Goal: Feedback & Contribution: Contribute content

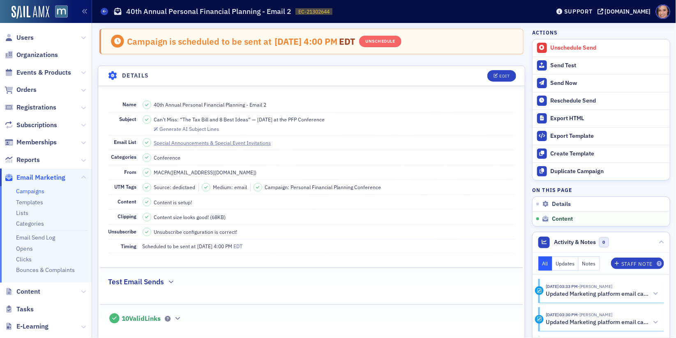
scroll to position [495, 0]
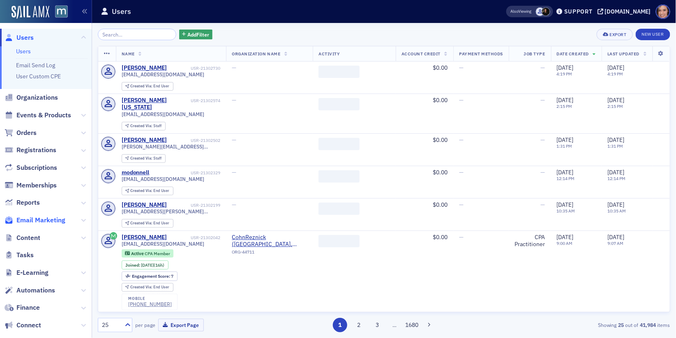
click at [32, 219] on span "Email Marketing" at bounding box center [40, 220] width 49 height 9
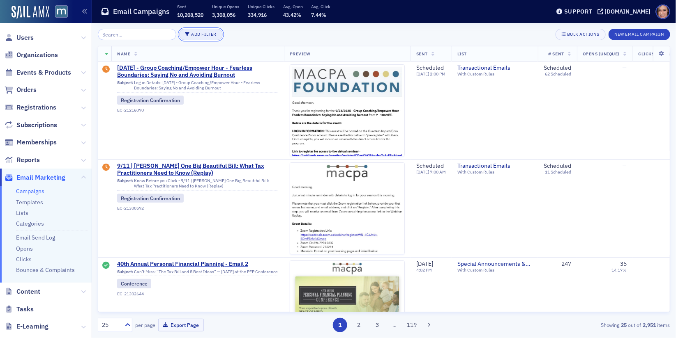
click at [191, 33] on button "Add Filter" at bounding box center [201, 34] width 44 height 11
click at [221, 33] on button "Date Sent" at bounding box center [234, 39] width 42 height 14
select select "8"
select select "2025"
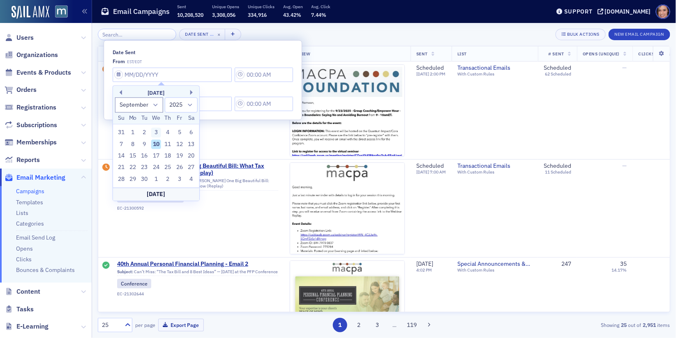
click at [154, 131] on div "3" at bounding box center [156, 133] width 10 height 10
type input "09/03/2025"
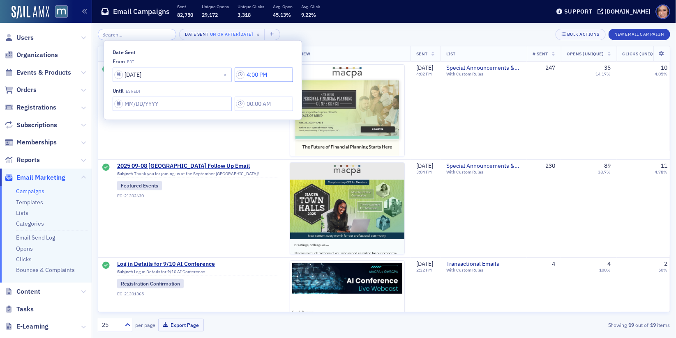
click at [246, 75] on input "4:00 PM" at bounding box center [263, 74] width 58 height 14
click at [296, 73] on icon at bounding box center [296, 75] width 8 height 8
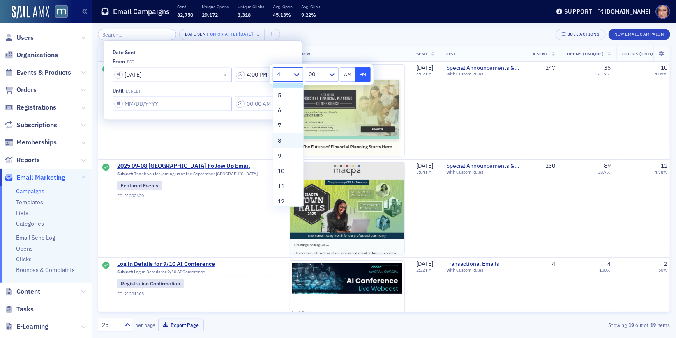
scroll to position [62, 0]
click at [289, 198] on div "12" at bounding box center [288, 197] width 20 height 9
click at [297, 73] on icon at bounding box center [298, 75] width 8 height 8
click at [285, 182] on div "11" at bounding box center [289, 182] width 22 height 9
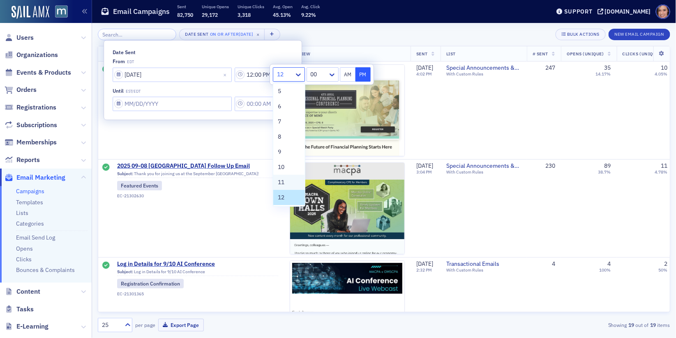
type input "11:00 PM"
click at [163, 101] on input "Date Sent" at bounding box center [172, 104] width 119 height 14
select select "8"
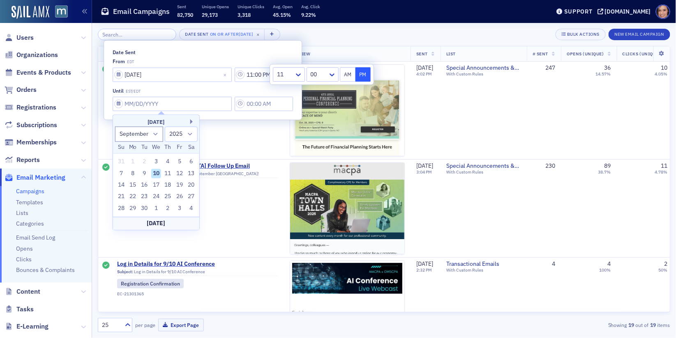
click at [154, 172] on div "10" at bounding box center [156, 174] width 10 height 10
type input "09/10/2025"
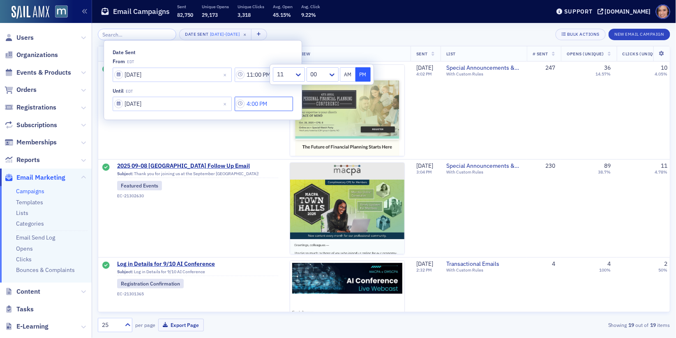
click at [244, 103] on input "4:00 PM" at bounding box center [263, 104] width 58 height 14
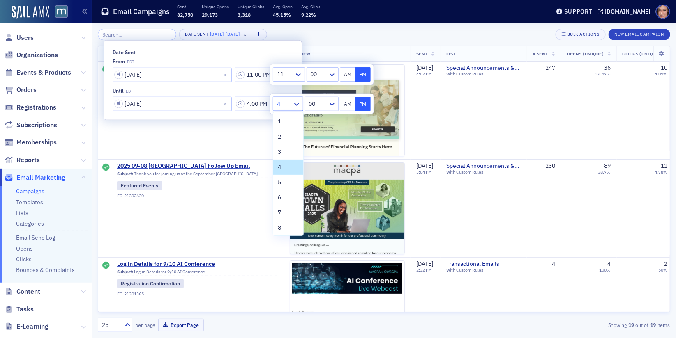
click at [284, 103] on div at bounding box center [284, 104] width 16 height 10
click at [286, 228] on div "9" at bounding box center [288, 235] width 30 height 15
type input "9:00 PM"
click at [405, 36] on div "Date Sent 9/3/2025 - 9/10/2025 × Bulk Actions New Email Campaign" at bounding box center [384, 34] width 572 height 11
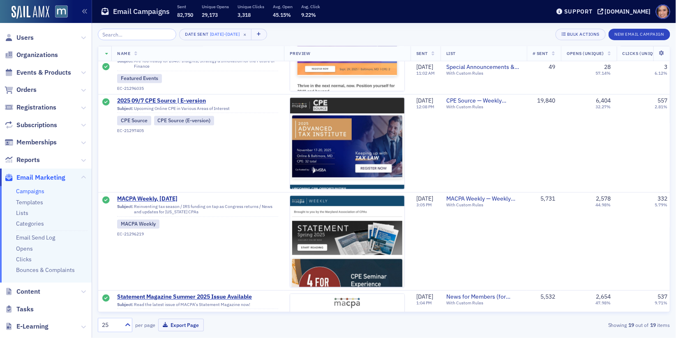
scroll to position [573, 0]
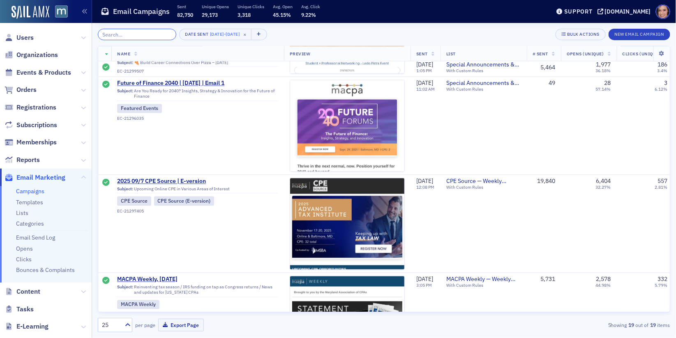
click at [144, 34] on input "search" at bounding box center [137, 34] width 78 height 11
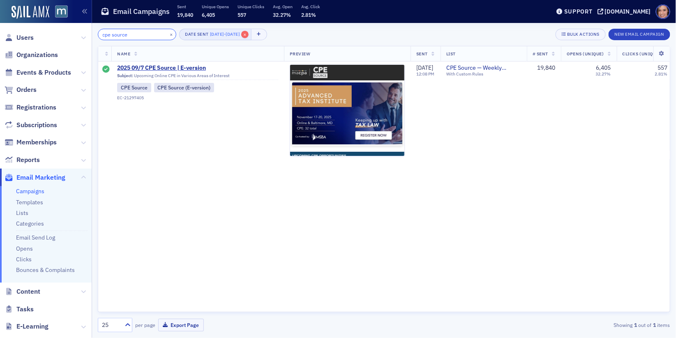
type input "cpe source"
click at [251, 31] on button "Date Sent 9/3/2025 - 9/10/2025 ×" at bounding box center [215, 34] width 73 height 11
select select "8"
select select "2025"
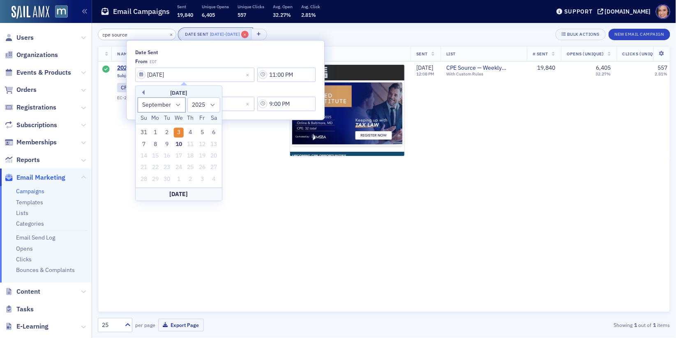
click at [248, 34] on span "×" at bounding box center [244, 34] width 7 height 7
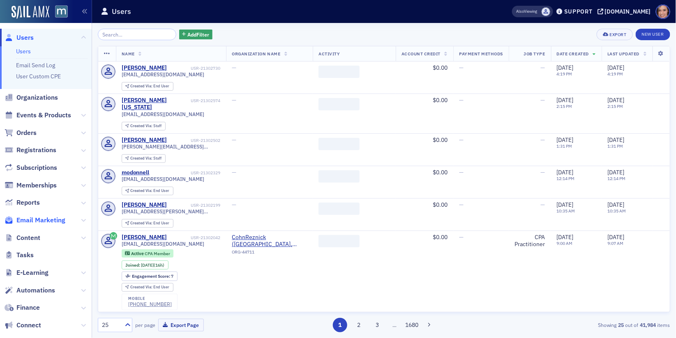
click at [58, 218] on span "Email Marketing" at bounding box center [40, 220] width 49 height 9
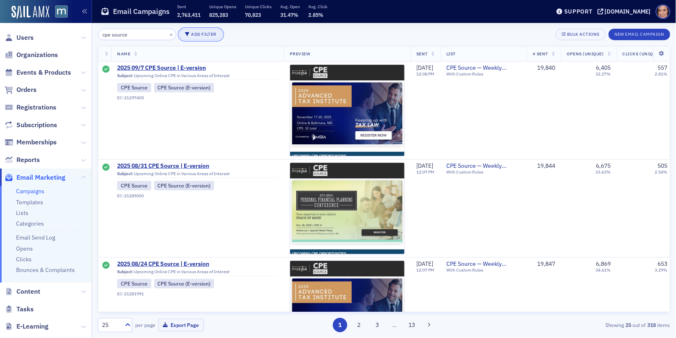
click at [187, 32] on button "Add Filter" at bounding box center [201, 34] width 44 height 11
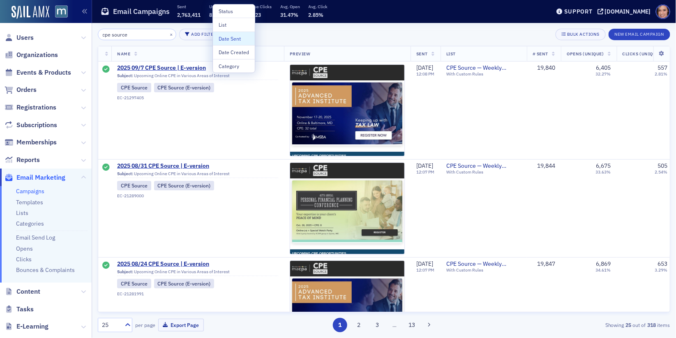
click at [223, 35] on div "Date Sent" at bounding box center [233, 38] width 30 height 7
select select "8"
select select "2025"
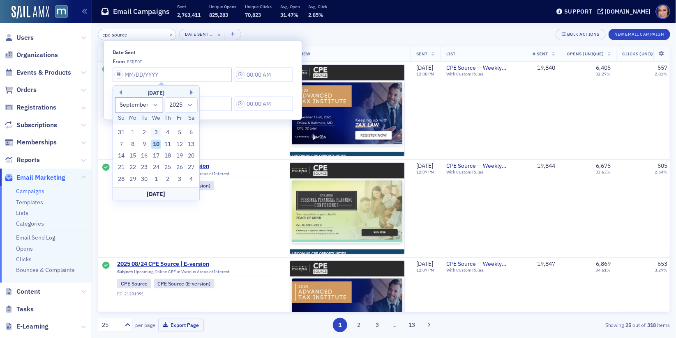
click at [159, 130] on div "3" at bounding box center [156, 133] width 10 height 10
type input "09/03/2025"
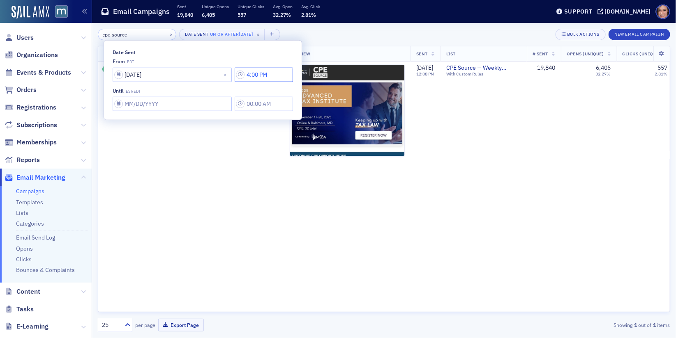
click at [238, 76] on input "4:00 PM" at bounding box center [263, 74] width 58 height 14
click at [276, 74] on input "text" at bounding box center [276, 74] width 1 height 9
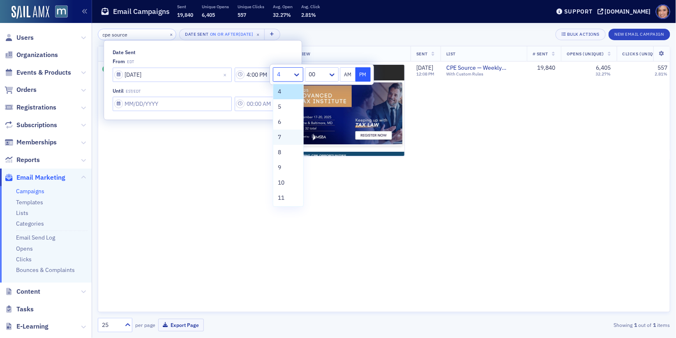
scroll to position [46, 0]
click at [284, 170] on div "9" at bounding box center [288, 168] width 20 height 9
type input "9:00 PM"
click at [186, 111] on div "Date Sent from EDT 09/03/2025 9:00 PM until EST/EDT" at bounding box center [203, 80] width 198 height 79
select select "8"
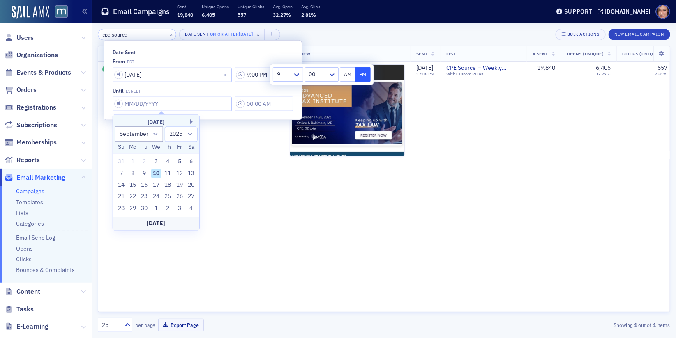
click at [158, 170] on div "10" at bounding box center [156, 174] width 10 height 10
type input "09/10/2025"
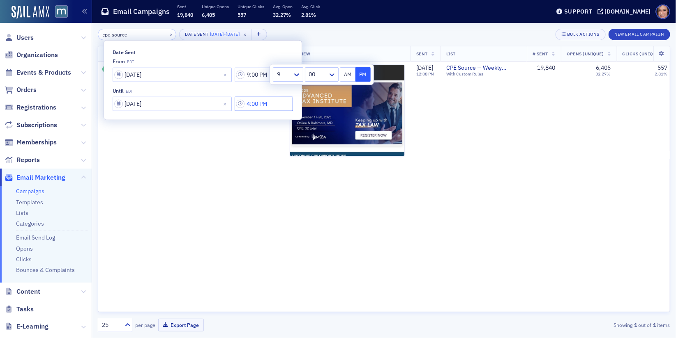
click at [234, 106] on input "4:00 PM" at bounding box center [263, 104] width 58 height 14
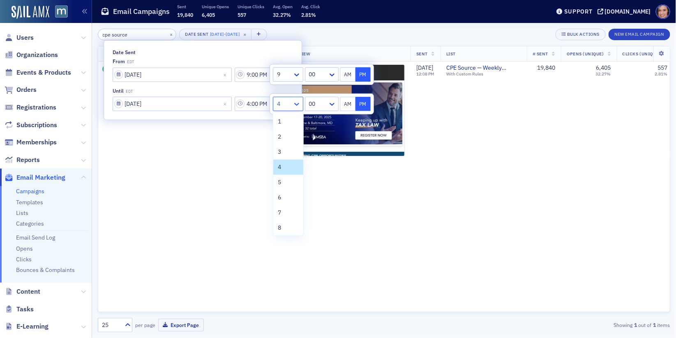
click at [299, 104] on icon at bounding box center [296, 104] width 8 height 8
click at [281, 184] on div "9" at bounding box center [288, 181] width 20 height 9
type input "9:00 PM"
click at [392, 29] on div "cpe source × Date Sent 9/3/2025 - 9/10/2025 × Bulk Actions New Email Campaign" at bounding box center [384, 34] width 572 height 11
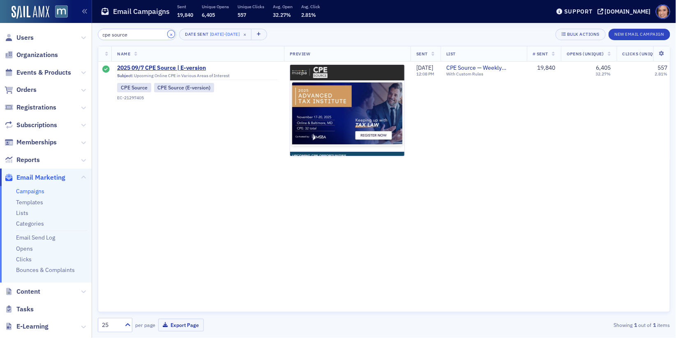
click at [168, 35] on button "×" at bounding box center [171, 33] width 7 height 7
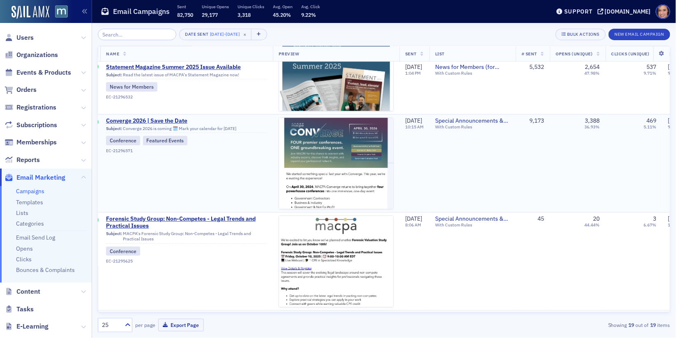
scroll to position [957, 11]
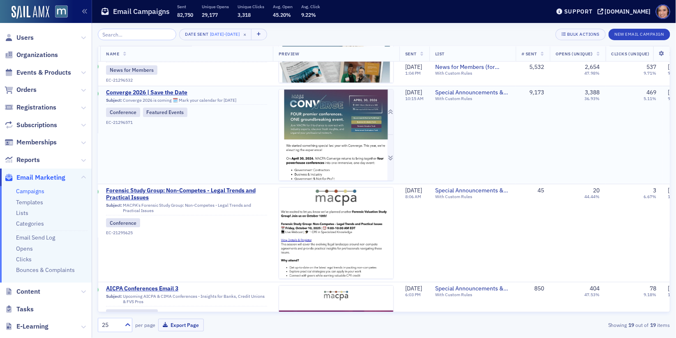
click at [306, 115] on img at bounding box center [336, 237] width 114 height 295
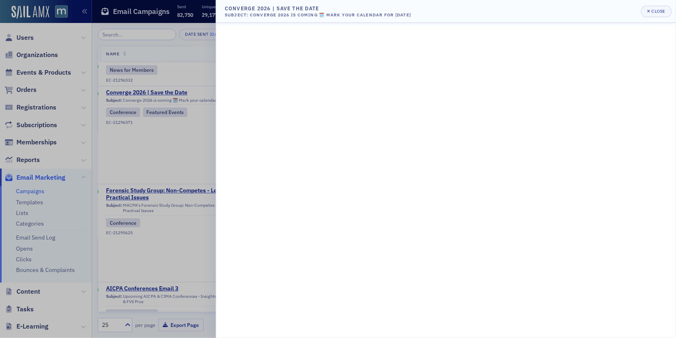
click at [167, 145] on div at bounding box center [338, 169] width 676 height 338
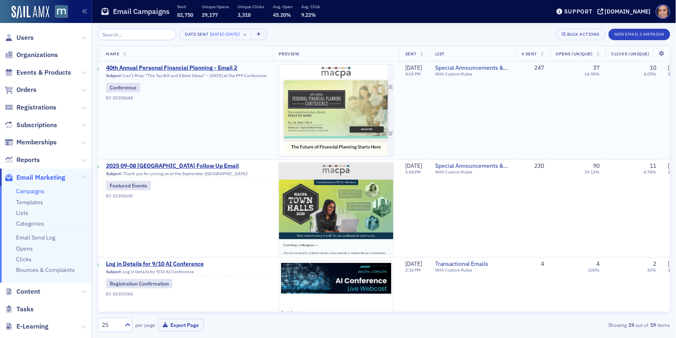
scroll to position [0, 0]
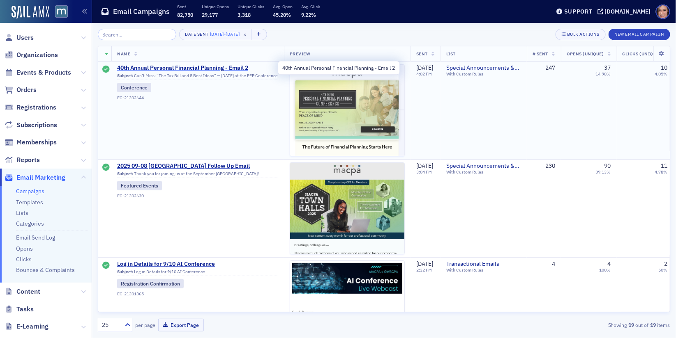
click at [219, 69] on span "40th Annual Personal Financial Planning - Email 2" at bounding box center [197, 67] width 161 height 7
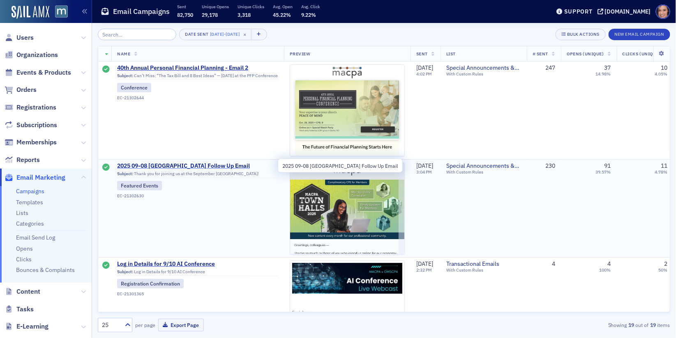
click at [154, 164] on span "2025 09-08 Town Hall Follow Up Email" at bounding box center [197, 166] width 161 height 7
click at [183, 266] on span "Log in Details for 9/10 AI Conference" at bounding box center [197, 264] width 161 height 7
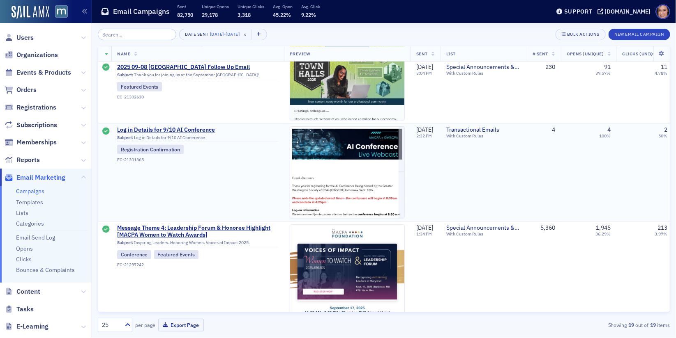
scroll to position [139, 0]
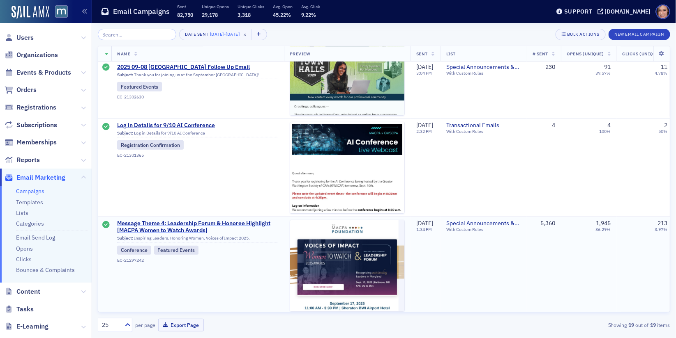
click at [174, 226] on span "Message Theme 4: Leadership Forum & Honoree Highlight [MACPA Women to Watch Awa…" at bounding box center [197, 227] width 161 height 14
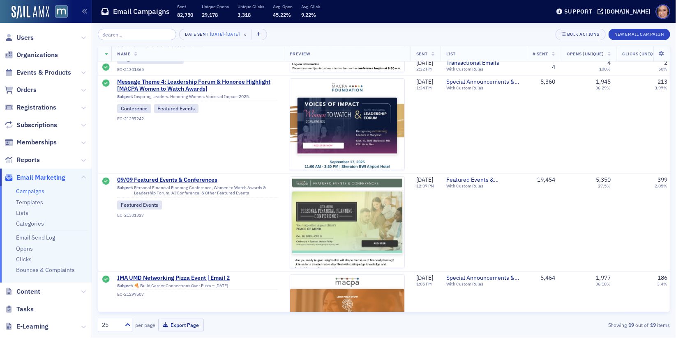
scroll to position [281, 0]
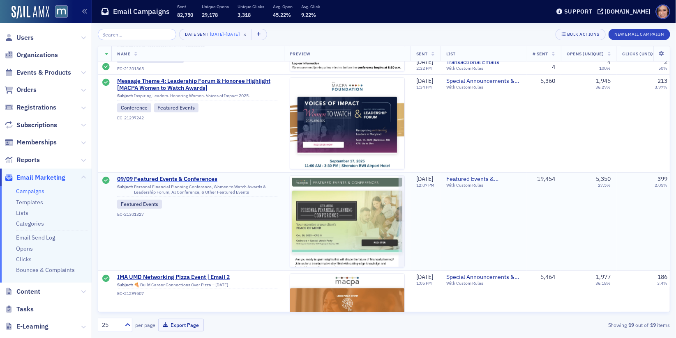
click at [177, 178] on span "09/09 Featured Events & Conferences" at bounding box center [197, 179] width 161 height 7
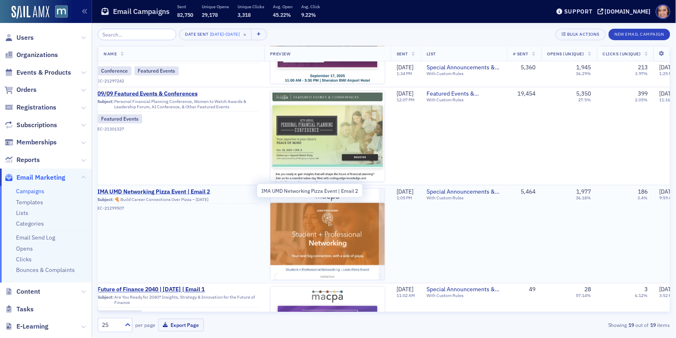
scroll to position [367, 21]
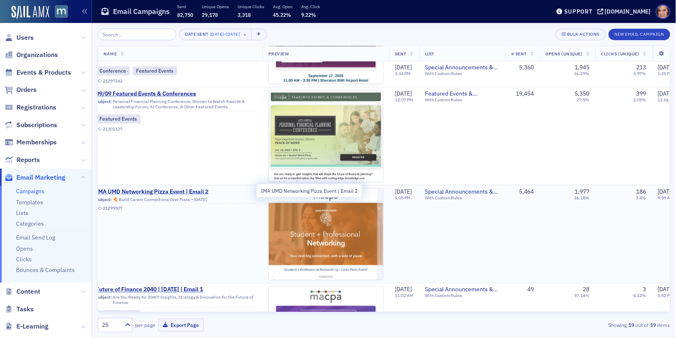
click at [189, 191] on span "IMA UMD Networking Pizza Event | Email 2" at bounding box center [176, 191] width 161 height 7
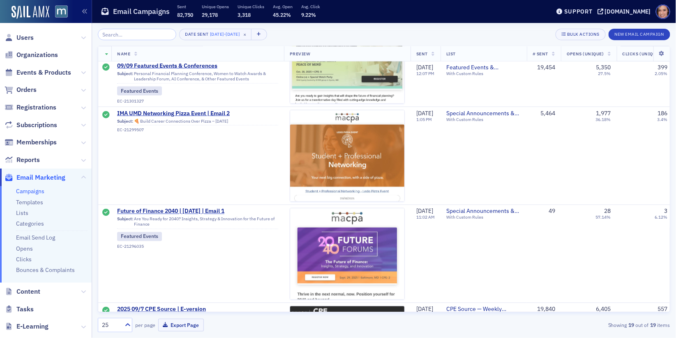
scroll to position [481, 0]
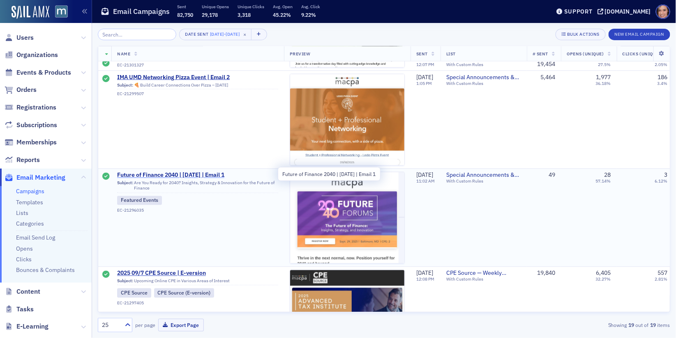
click at [190, 176] on span "Future of Finance 2040 | Sept. 29 | Email 1" at bounding box center [197, 175] width 161 height 7
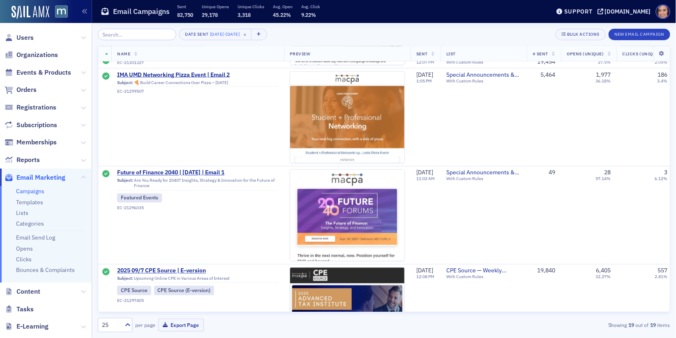
scroll to position [487, 0]
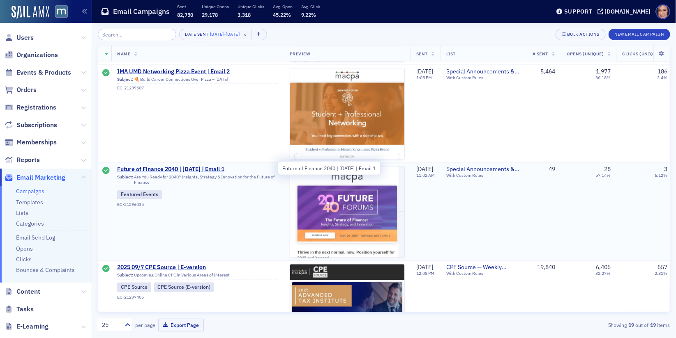
click at [188, 170] on span "Future of Finance 2040 | Sept. 29 | Email 1" at bounding box center [197, 169] width 161 height 7
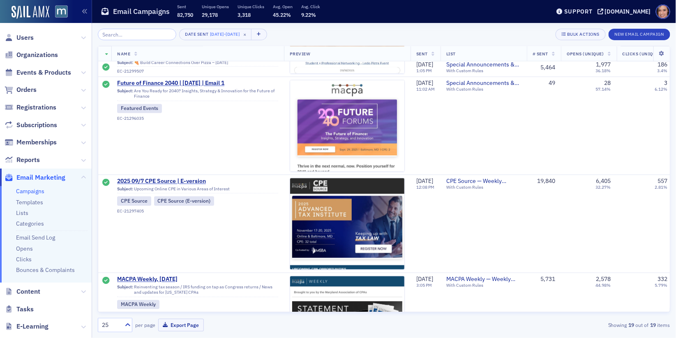
scroll to position [575, 0]
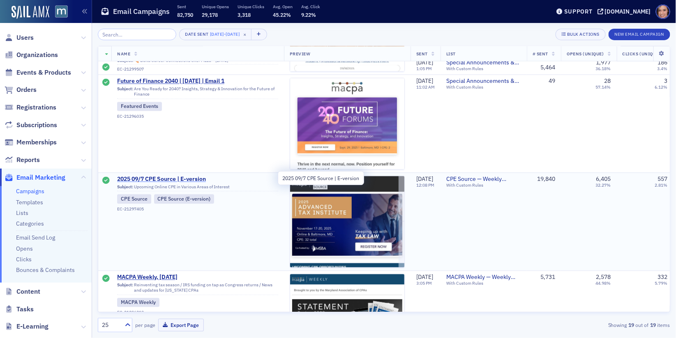
click at [186, 179] on span "2025 09/7 CPE Source | E-version" at bounding box center [197, 179] width 161 height 7
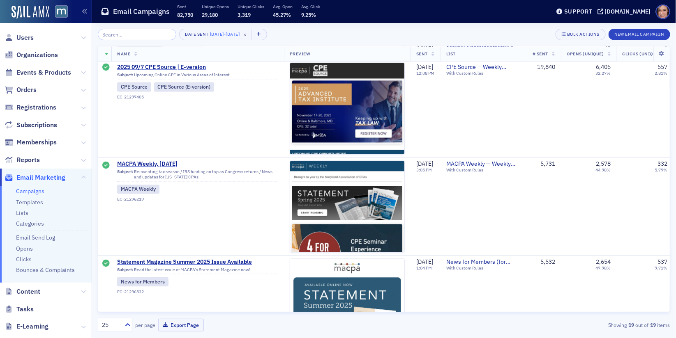
scroll to position [692, 0]
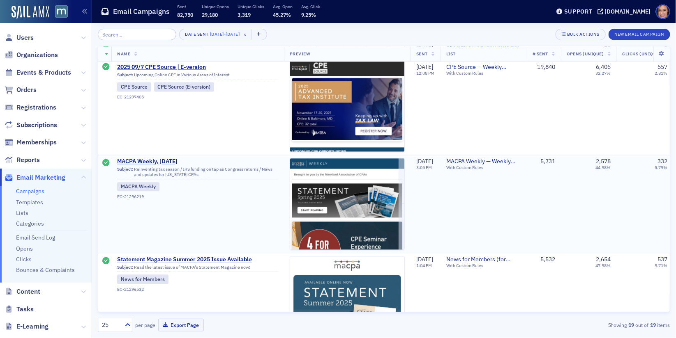
click at [172, 159] on span "MACPA Weekly, Sept. 5" at bounding box center [197, 161] width 161 height 7
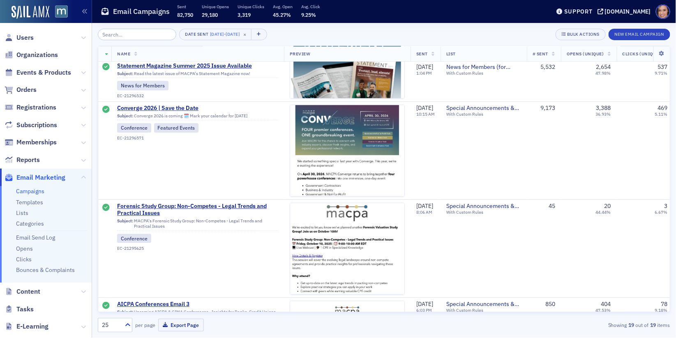
scroll to position [940, 0]
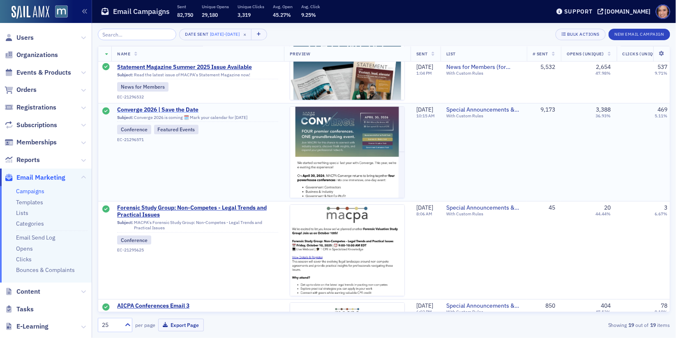
click at [176, 109] on span "Converge 2026 | Save the Date" at bounding box center [197, 109] width 161 height 7
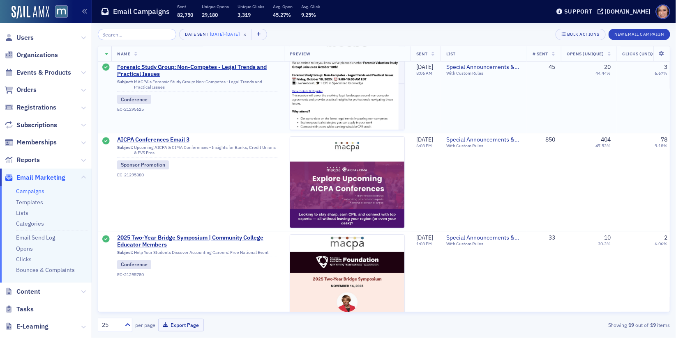
scroll to position [1107, 0]
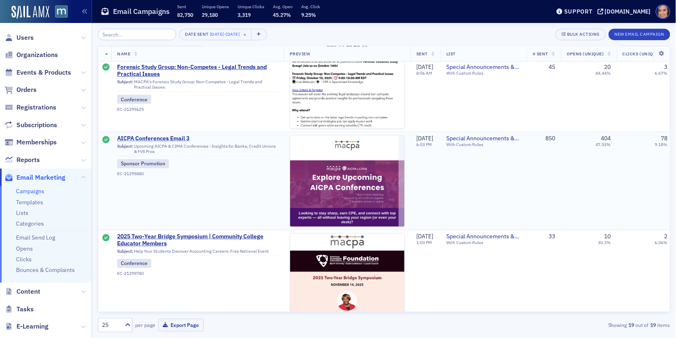
click at [164, 135] on span "AICPA Conferences Email 3" at bounding box center [197, 138] width 161 height 7
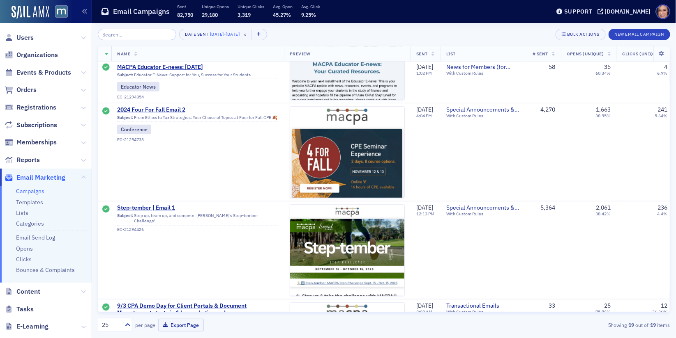
scroll to position [1530, 0]
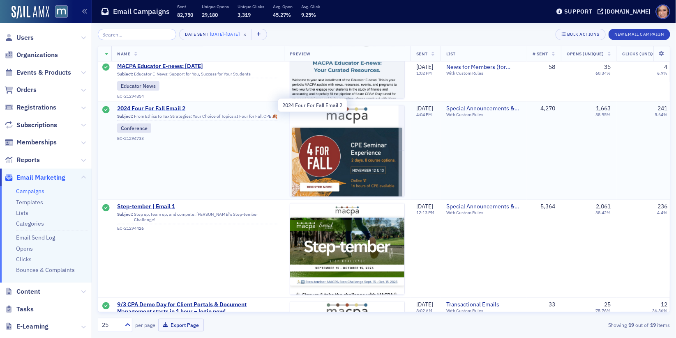
click at [173, 107] on span "2024 Four For Fall Email 2" at bounding box center [197, 108] width 161 height 7
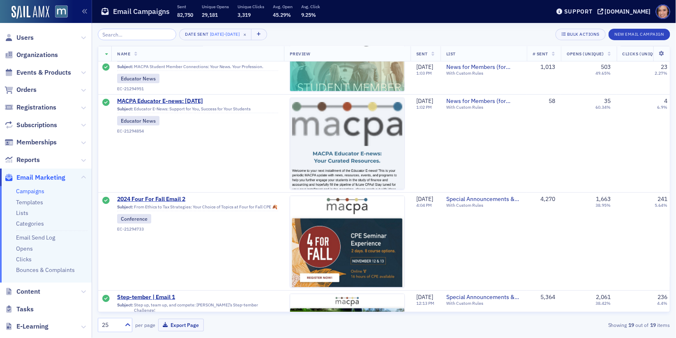
scroll to position [1610, 0]
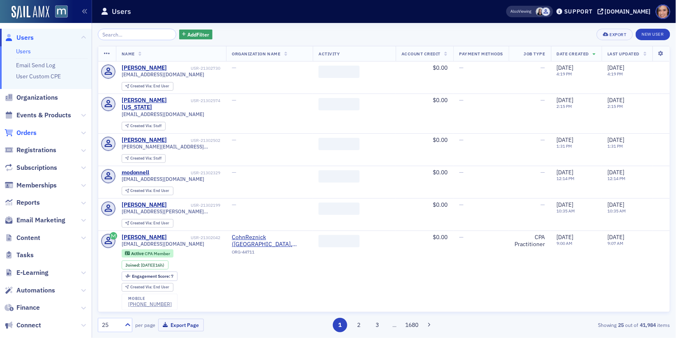
click at [32, 137] on span "Orders" at bounding box center [26, 133] width 20 height 9
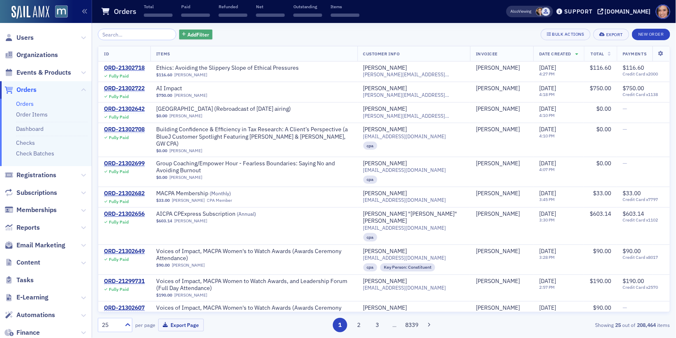
click at [190, 32] on span "Add Filter" at bounding box center [198, 34] width 22 height 7
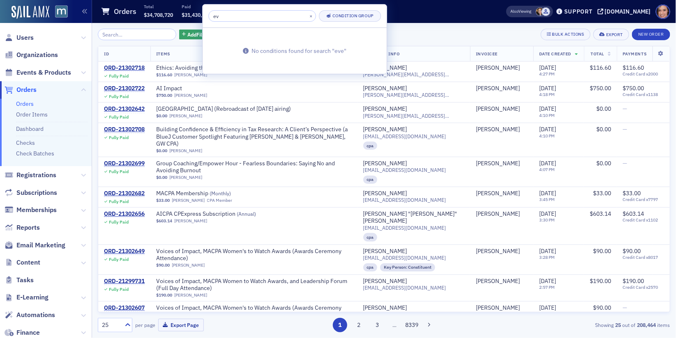
type input "e"
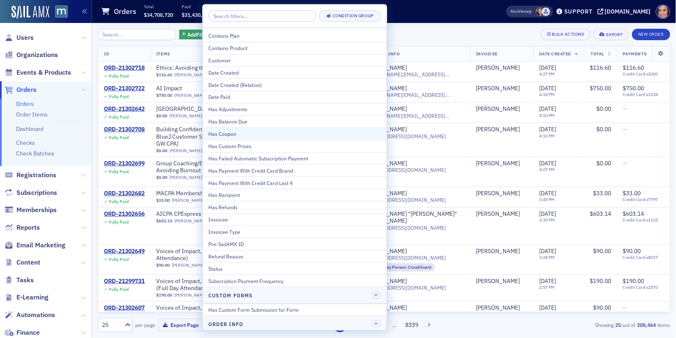
scroll to position [23, 0]
click at [45, 171] on span "Registrations" at bounding box center [36, 175] width 40 height 9
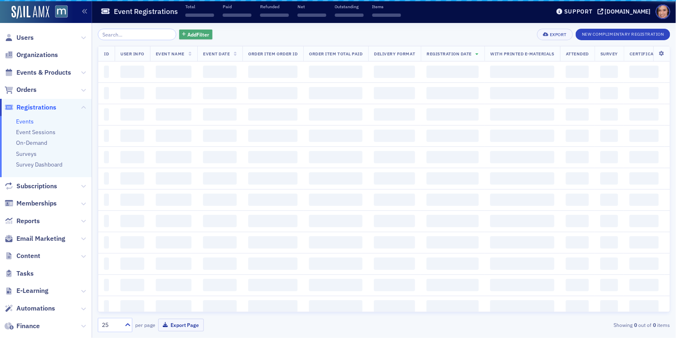
click at [187, 34] on span "Add Filter" at bounding box center [198, 34] width 22 height 7
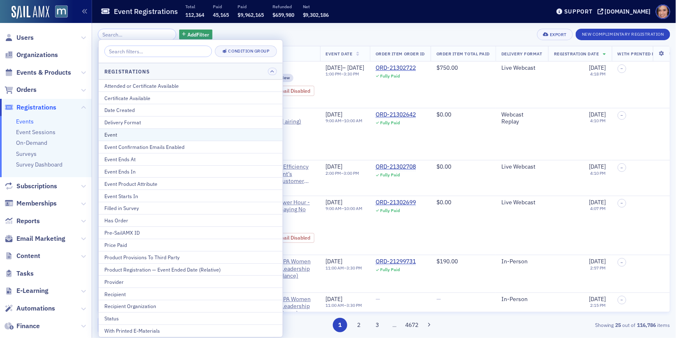
click at [182, 133] on div "Event" at bounding box center [190, 134] width 172 height 7
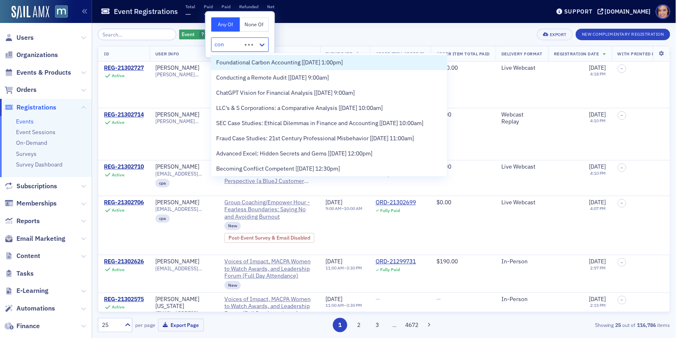
type input "conv"
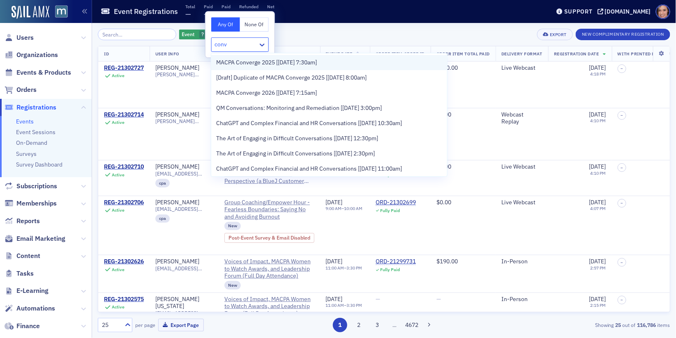
click at [276, 64] on span "MACPA Converge 2025 [4/28/2025 7:30am]" at bounding box center [266, 62] width 101 height 9
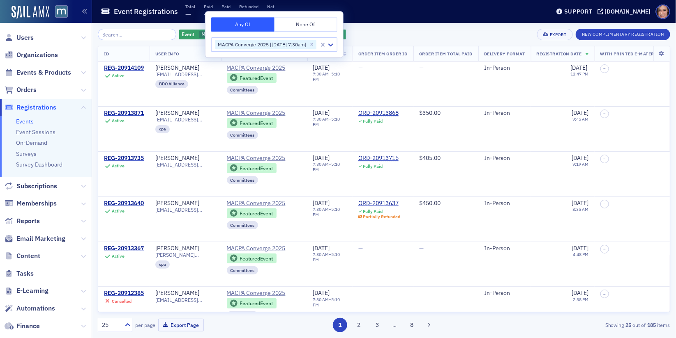
click at [455, 22] on div "Event Registrations Total — Paid — Paid — Refunded — Net —" at bounding box center [319, 12] width 437 height 22
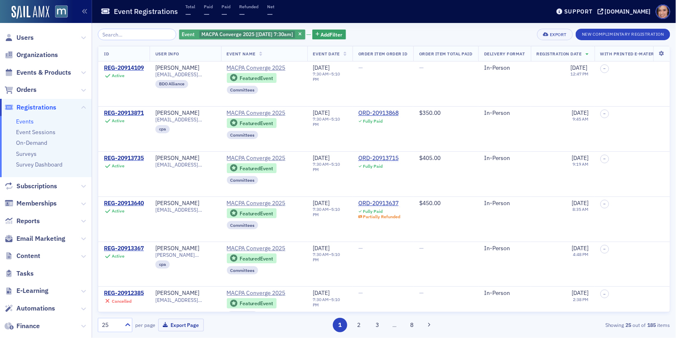
click at [278, 35] on span "MACPA Converge 2025 [4/28/2025 7:30am]" at bounding box center [247, 34] width 92 height 7
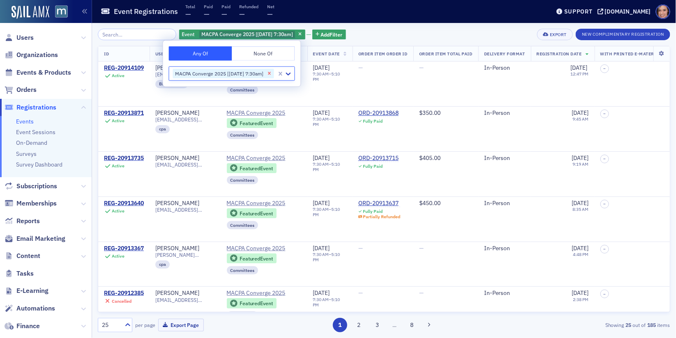
click at [271, 74] on icon "Remove MACPA Converge 2025 [4/28/2025 7:30am]" at bounding box center [269, 73] width 3 height 3
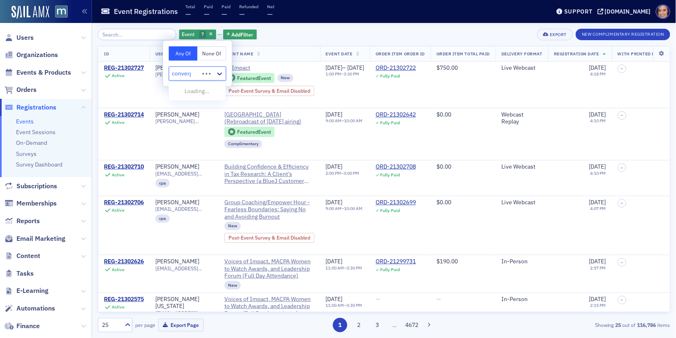
type input "converge"
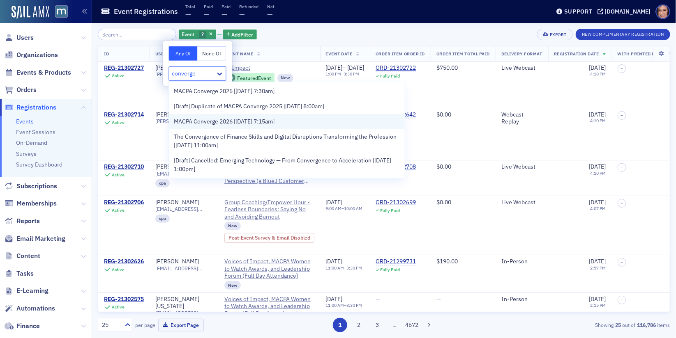
click at [206, 119] on span "MACPA Converge 2026 [4/30/2026 7:15am]" at bounding box center [224, 121] width 101 height 9
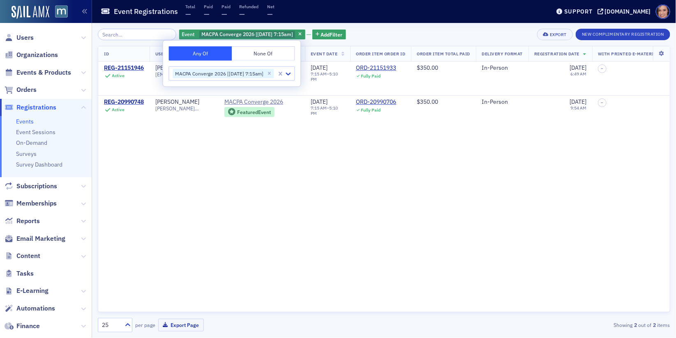
click at [211, 151] on div "ID User Info Event Name Event Date Order Item Order ID Order Item Total Paid De…" at bounding box center [384, 179] width 572 height 267
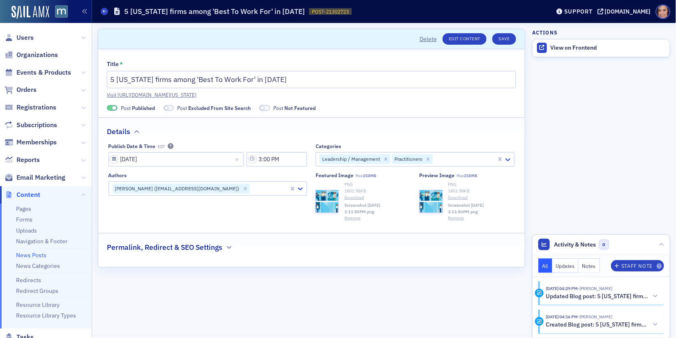
click at [276, 249] on div "Permalink, Redirect & SEO Settings" at bounding box center [311, 243] width 409 height 19
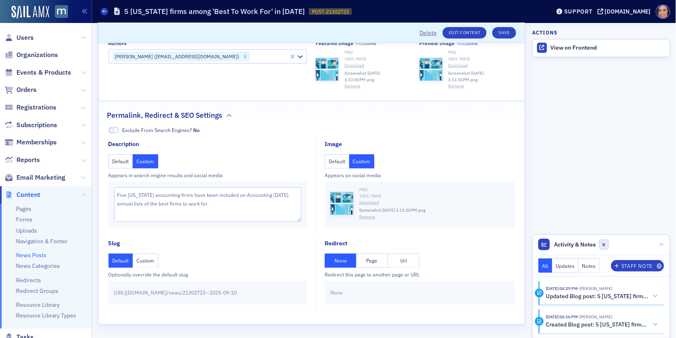
scroll to position [131, 0]
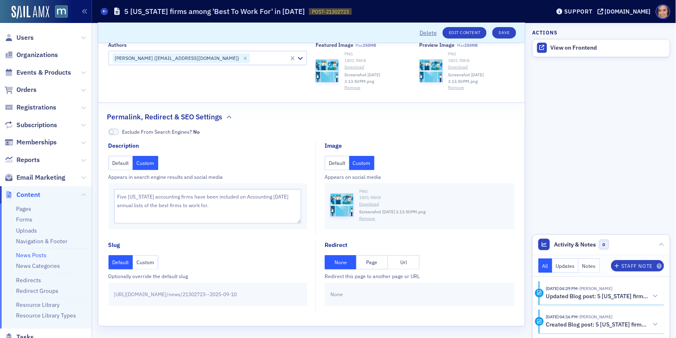
click at [369, 217] on button "Remove" at bounding box center [367, 219] width 16 height 7
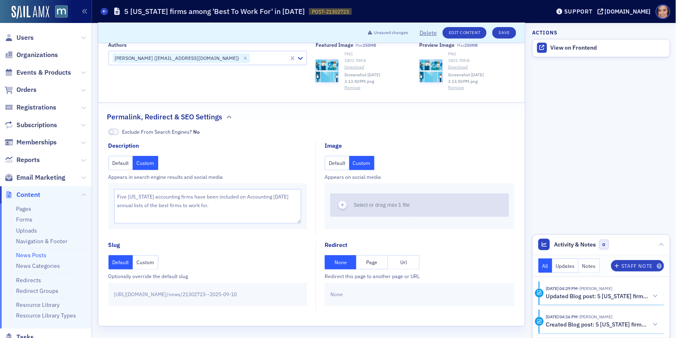
click at [370, 198] on button "Select or drag max 1 file" at bounding box center [419, 205] width 178 height 23
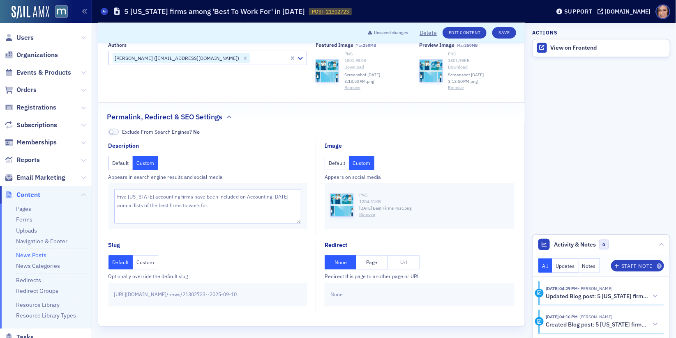
click at [545, 115] on aside "Actions View on Frontend Activity & Notes 0 All Updates Notes Staff Note [DATE]…" at bounding box center [601, 116] width 138 height 449
click at [502, 32] on button "Save" at bounding box center [503, 32] width 23 height 11
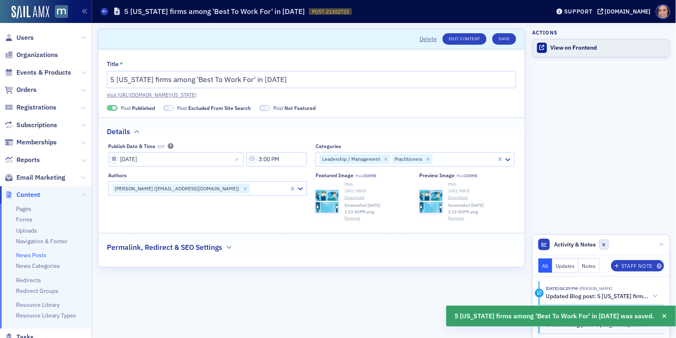
click at [556, 49] on div "View on Frontend" at bounding box center [607, 47] width 115 height 7
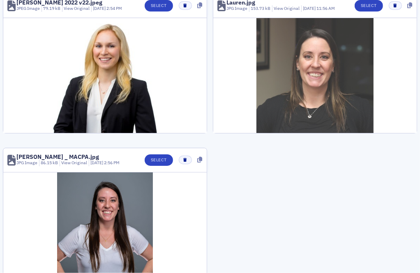
scroll to position [130, 0]
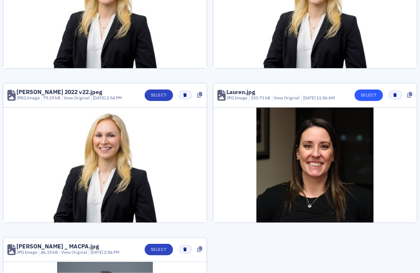
type input "lauren"
click at [375, 94] on button "Select" at bounding box center [368, 95] width 28 height 11
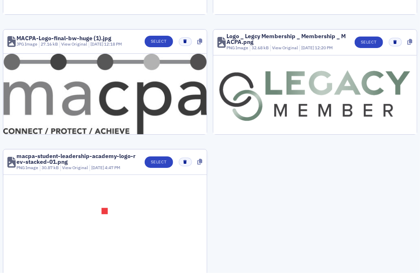
scroll to position [938, 0]
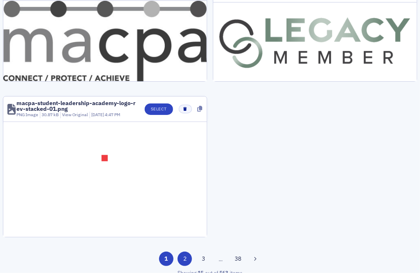
type input "macpa logo"
click at [184, 254] on button "2" at bounding box center [184, 259] width 14 height 14
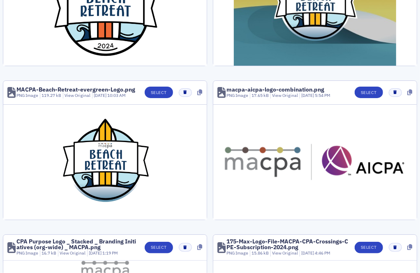
scroll to position [874, 0]
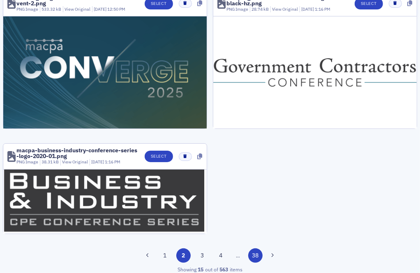
click at [258, 255] on button "38" at bounding box center [255, 255] width 14 height 14
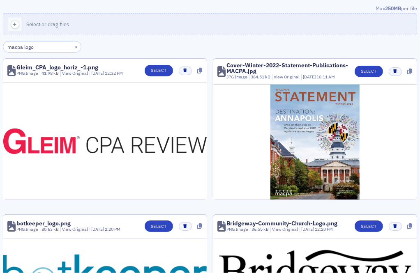
scroll to position [337, 0]
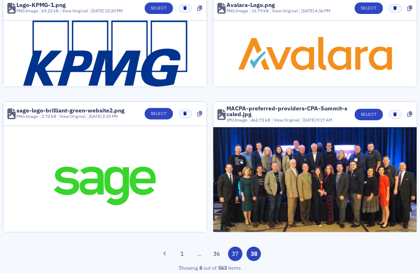
click at [236, 255] on button "37" at bounding box center [235, 254] width 14 height 14
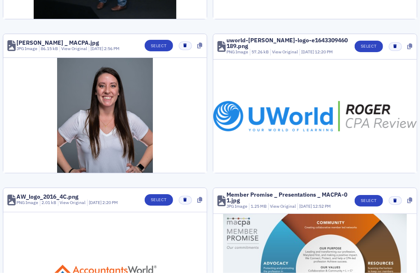
scroll to position [908, 0]
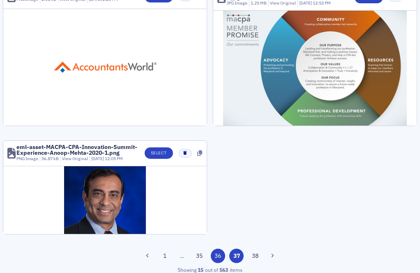
click at [219, 250] on button "36" at bounding box center [218, 256] width 14 height 14
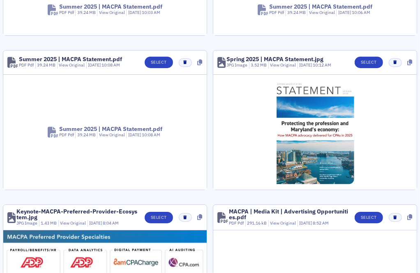
scroll to position [0, 0]
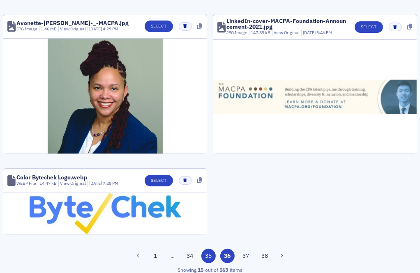
click at [208, 250] on button "35" at bounding box center [208, 256] width 14 height 14
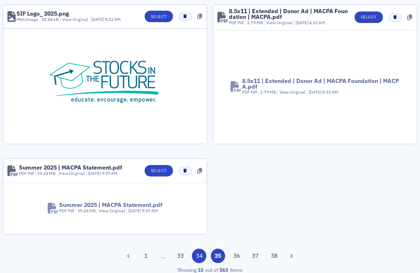
click at [200, 251] on button "34" at bounding box center [199, 256] width 14 height 14
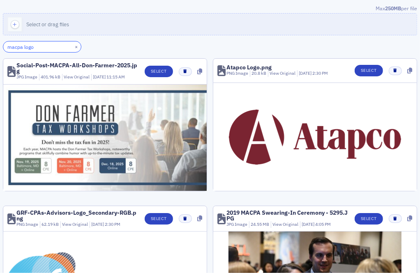
click at [52, 48] on input "macpa logo" at bounding box center [42, 46] width 78 height 11
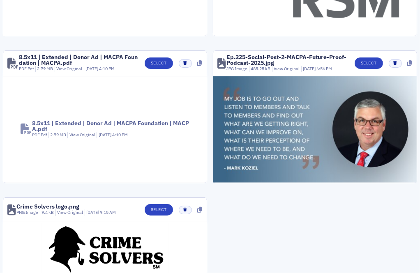
scroll to position [863, 0]
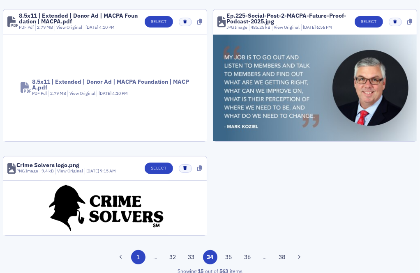
click at [136, 250] on button "1" at bounding box center [138, 257] width 14 height 14
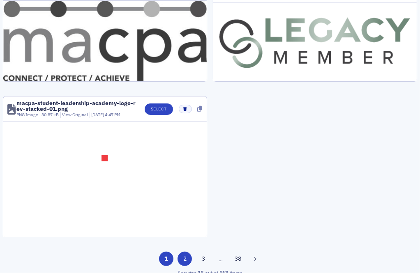
click at [187, 252] on button "2" at bounding box center [184, 259] width 14 height 14
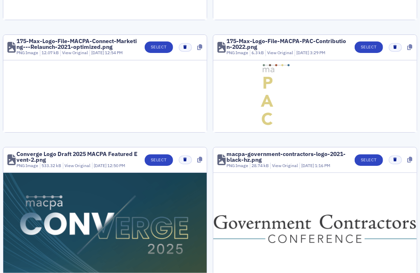
scroll to position [874, 0]
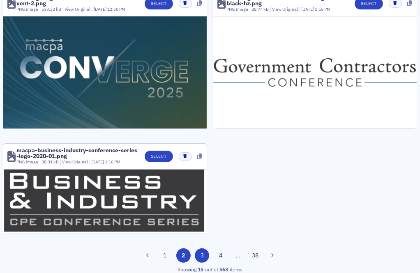
click at [199, 254] on button "3" at bounding box center [202, 255] width 14 height 14
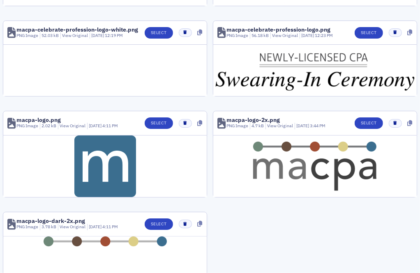
scroll to position [790, 0]
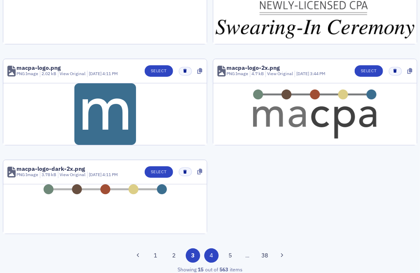
click at [213, 250] on button "4" at bounding box center [211, 255] width 14 height 14
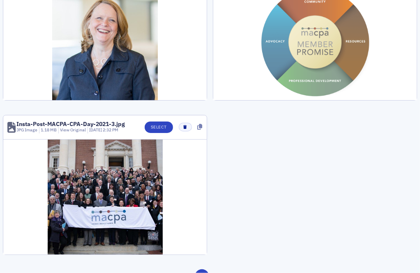
scroll to position [915, 0]
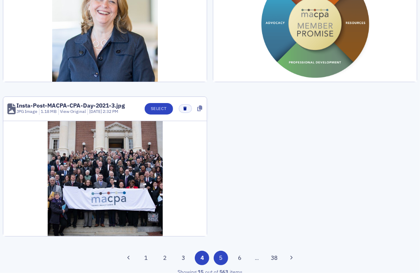
click at [225, 251] on button "5" at bounding box center [221, 258] width 14 height 14
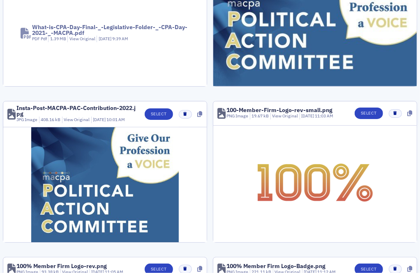
scroll to position [0, 0]
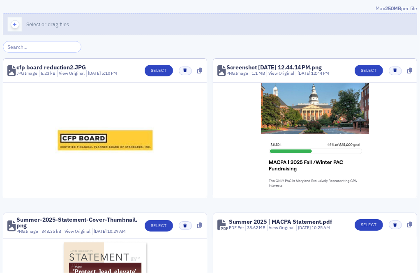
click at [176, 23] on button "Select or drag files" at bounding box center [210, 24] width 414 height 22
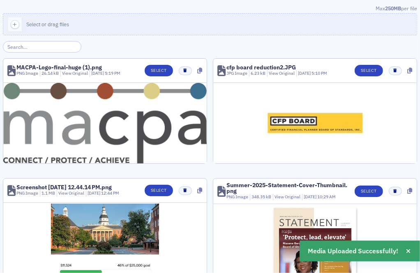
click at [149, 64] on header "MACPA-Logo-final-huge (1).png PNG Image 26.14 kB View Original 9/10/2025 5:19 P…" at bounding box center [104, 71] width 203 height 24
click at [151, 66] on button "Select" at bounding box center [159, 70] width 28 height 11
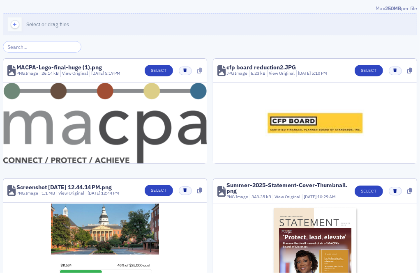
click at [198, 73] on icon at bounding box center [200, 71] width 5 height 6
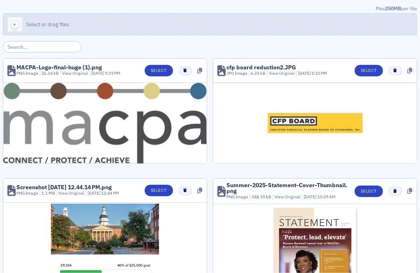
click at [180, 19] on button "Select or drag files" at bounding box center [210, 24] width 414 height 22
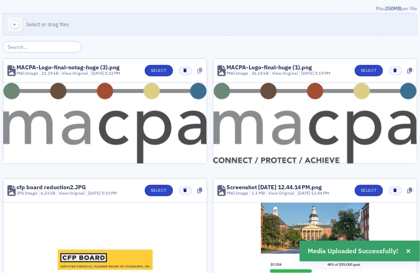
click at [199, 70] on icon at bounding box center [200, 71] width 5 height 6
click at [162, 69] on button "Select" at bounding box center [159, 70] width 28 height 11
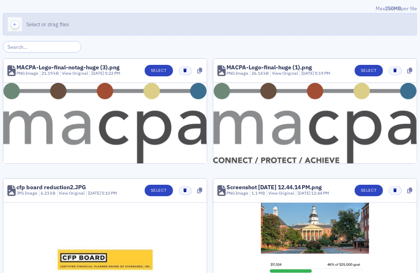
click at [159, 27] on button "Select or drag files" at bounding box center [210, 24] width 414 height 22
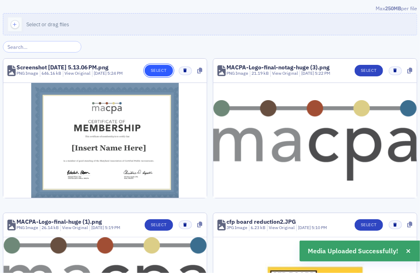
click at [149, 72] on button "Select" at bounding box center [159, 70] width 28 height 11
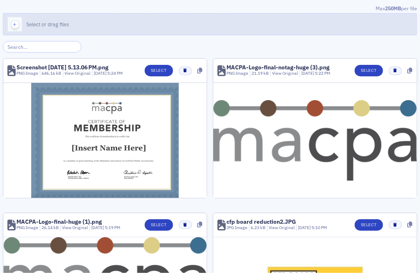
click at [193, 26] on button "Select or drag files" at bounding box center [210, 24] width 414 height 22
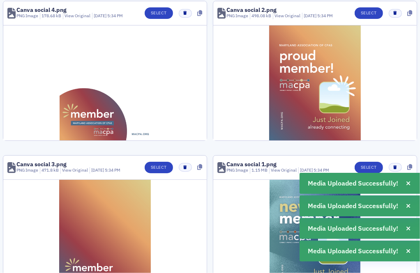
scroll to position [125, 0]
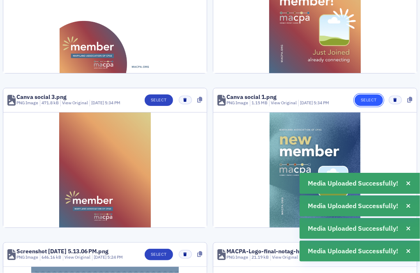
click at [371, 99] on button "Select" at bounding box center [368, 99] width 28 height 11
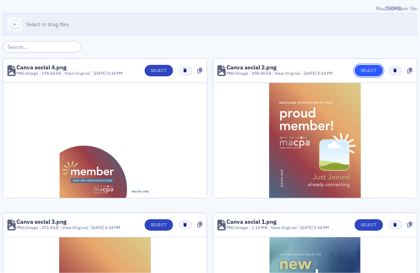
click at [363, 67] on button "Select" at bounding box center [368, 70] width 28 height 11
click at [154, 69] on button "Select" at bounding box center [159, 70] width 28 height 11
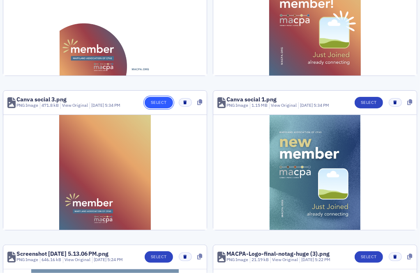
click at [162, 102] on button "Select" at bounding box center [159, 102] width 28 height 11
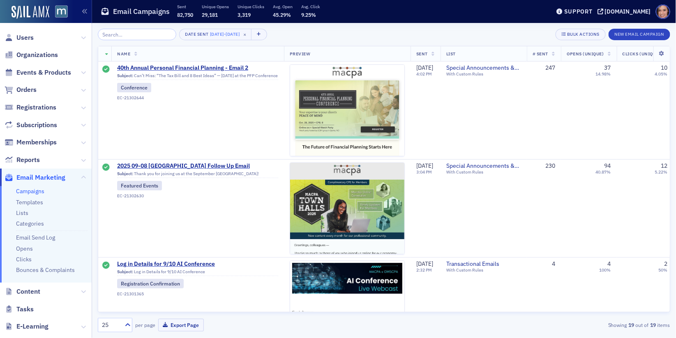
scroll to position [1610, 0]
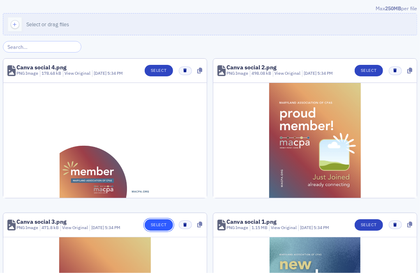
click at [155, 221] on button "Select" at bounding box center [159, 224] width 28 height 11
click at [360, 71] on button "Select" at bounding box center [368, 70] width 28 height 11
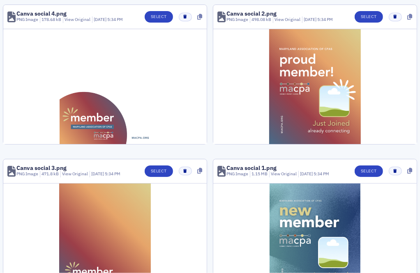
scroll to position [51, 0]
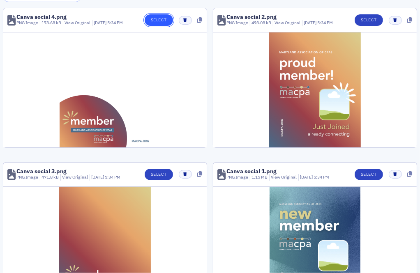
click at [159, 20] on button "Select" at bounding box center [159, 19] width 28 height 11
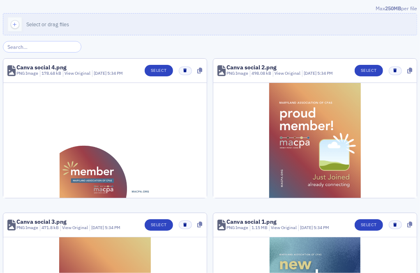
scroll to position [57, 0]
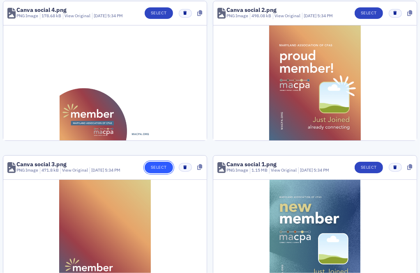
click at [158, 164] on button "Select" at bounding box center [159, 167] width 28 height 11
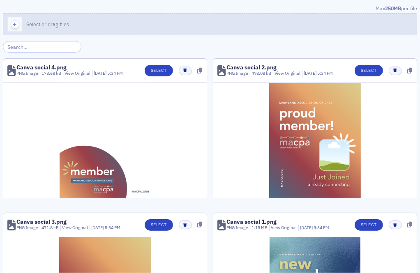
click at [185, 23] on button "Select or drag files" at bounding box center [210, 24] width 414 height 22
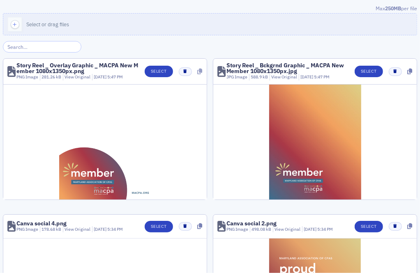
click at [198, 72] on icon at bounding box center [200, 72] width 5 height 6
click at [411, 70] on icon at bounding box center [409, 72] width 5 height 6
click at [294, 74] on link "View Original" at bounding box center [284, 77] width 26 height 6
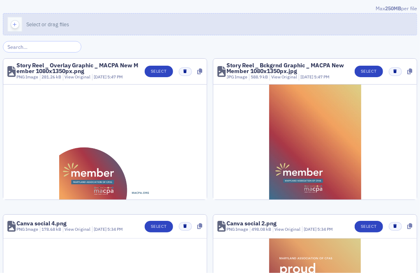
click at [142, 18] on button "Select or drag files" at bounding box center [210, 24] width 414 height 22
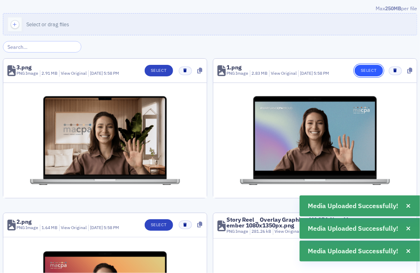
click at [369, 67] on button "Select" at bounding box center [368, 70] width 28 height 11
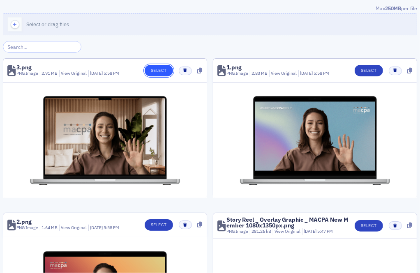
click at [150, 73] on button "Select" at bounding box center [159, 70] width 28 height 11
click at [154, 223] on button "Select" at bounding box center [159, 224] width 28 height 11
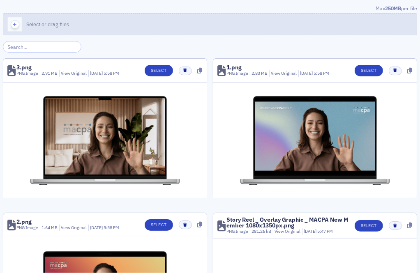
click at [207, 24] on button "Select or drag files" at bounding box center [210, 24] width 414 height 22
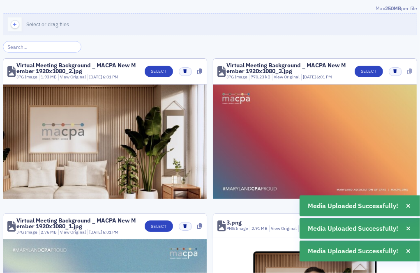
click at [411, 67] on div at bounding box center [409, 71] width 5 height 9
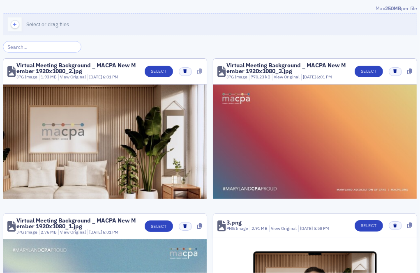
click at [198, 70] on icon at bounding box center [200, 72] width 5 height 6
click at [200, 223] on icon at bounding box center [200, 226] width 5 height 6
click at [201, 72] on icon at bounding box center [200, 72] width 5 height 6
click at [408, 70] on icon at bounding box center [409, 72] width 5 height 6
